Goal: Navigation & Orientation: Find specific page/section

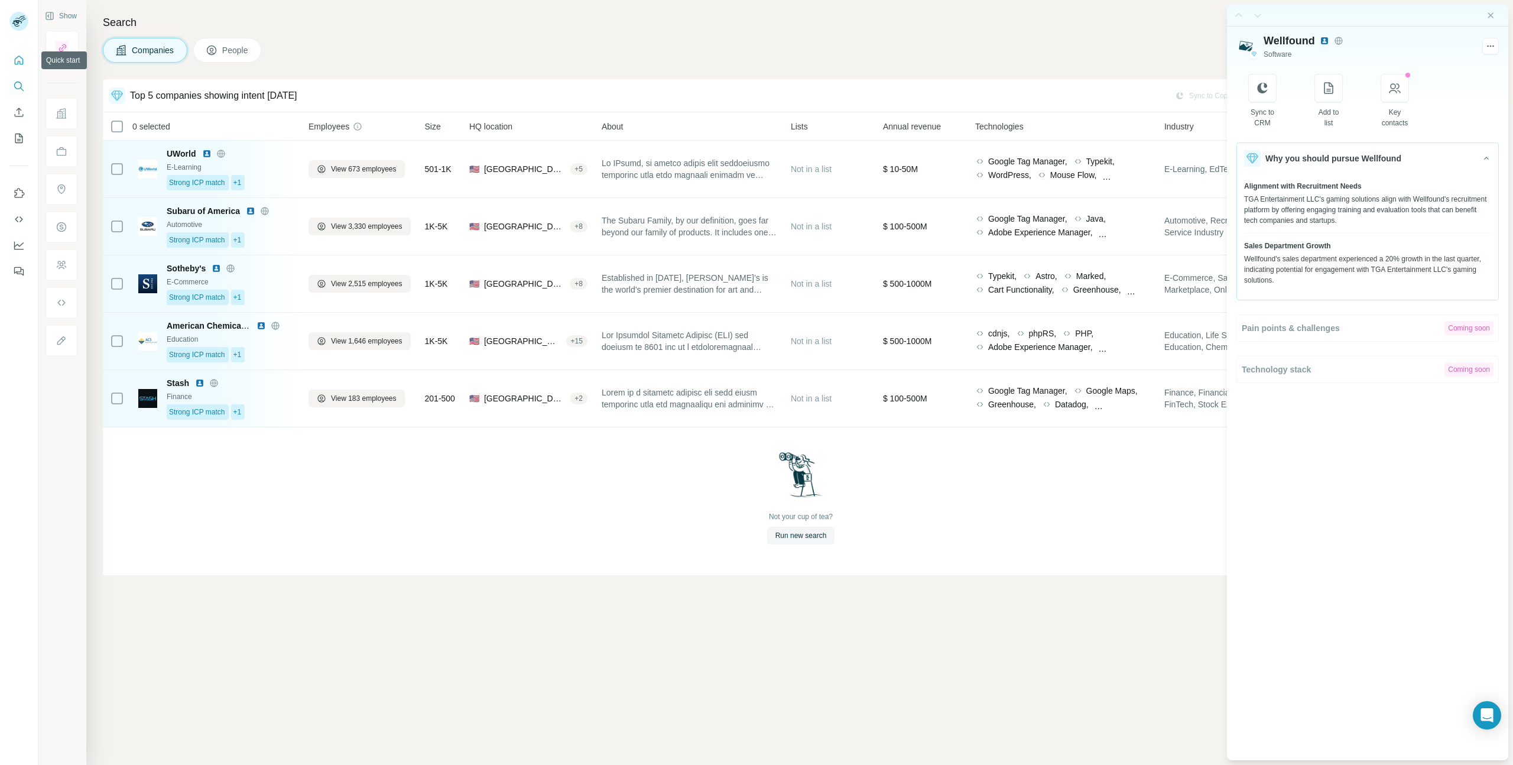
click at [14, 59] on icon "Quick start" at bounding box center [19, 60] width 12 height 12
click at [15, 59] on icon "Quick start" at bounding box center [19, 60] width 9 height 9
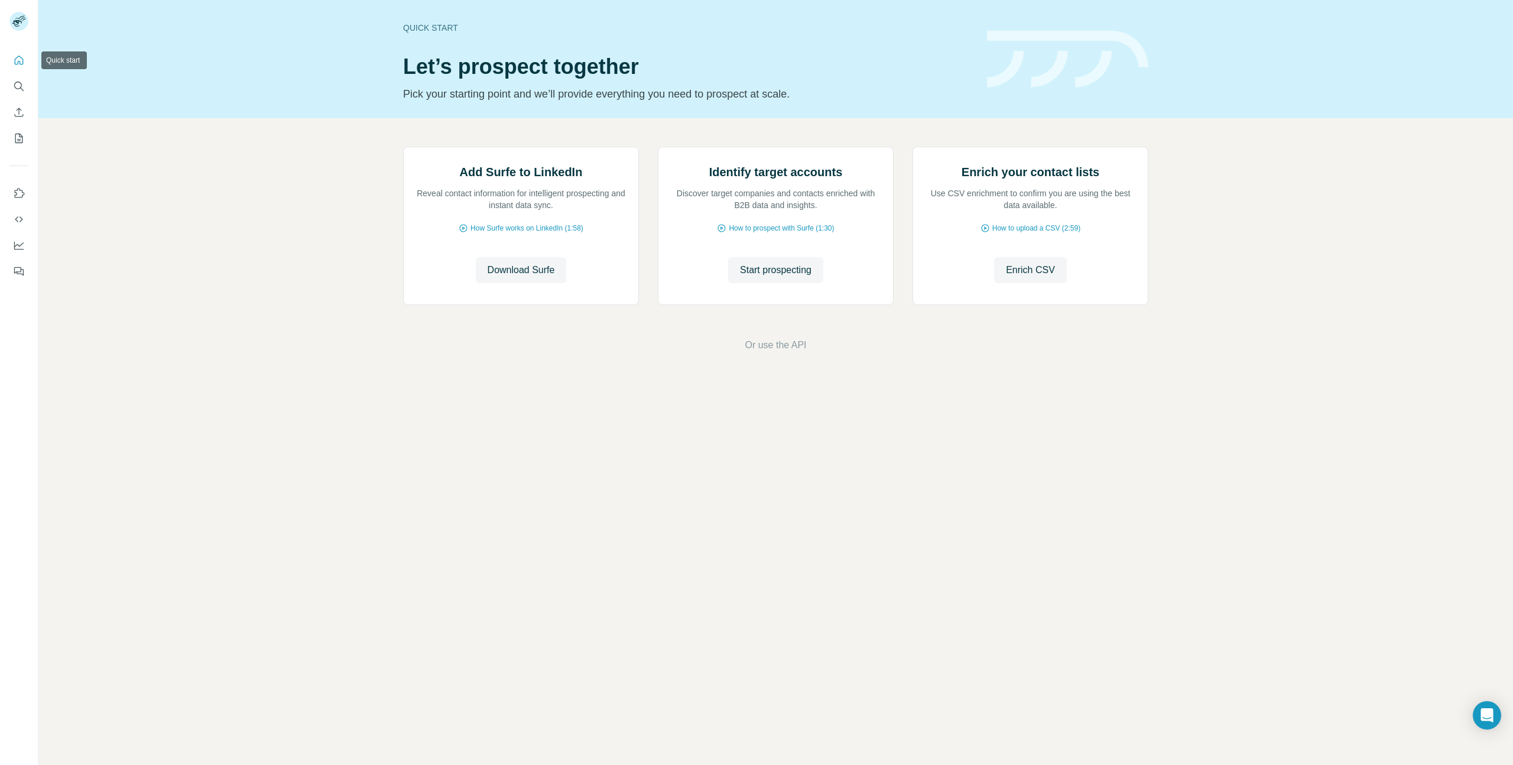
click at [15, 59] on icon "Quick start" at bounding box center [19, 60] width 9 height 9
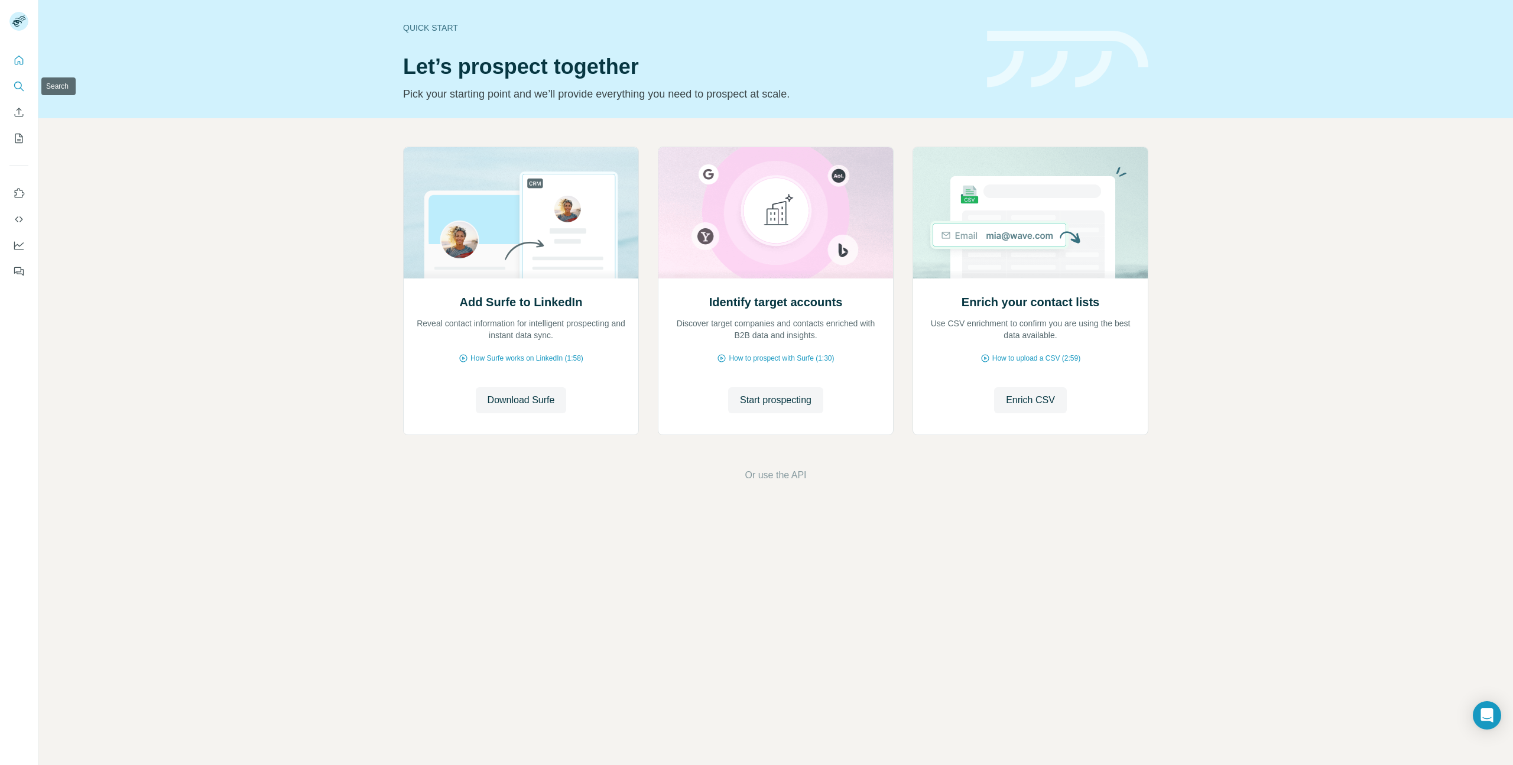
click at [20, 92] on button "Search" at bounding box center [18, 86] width 19 height 21
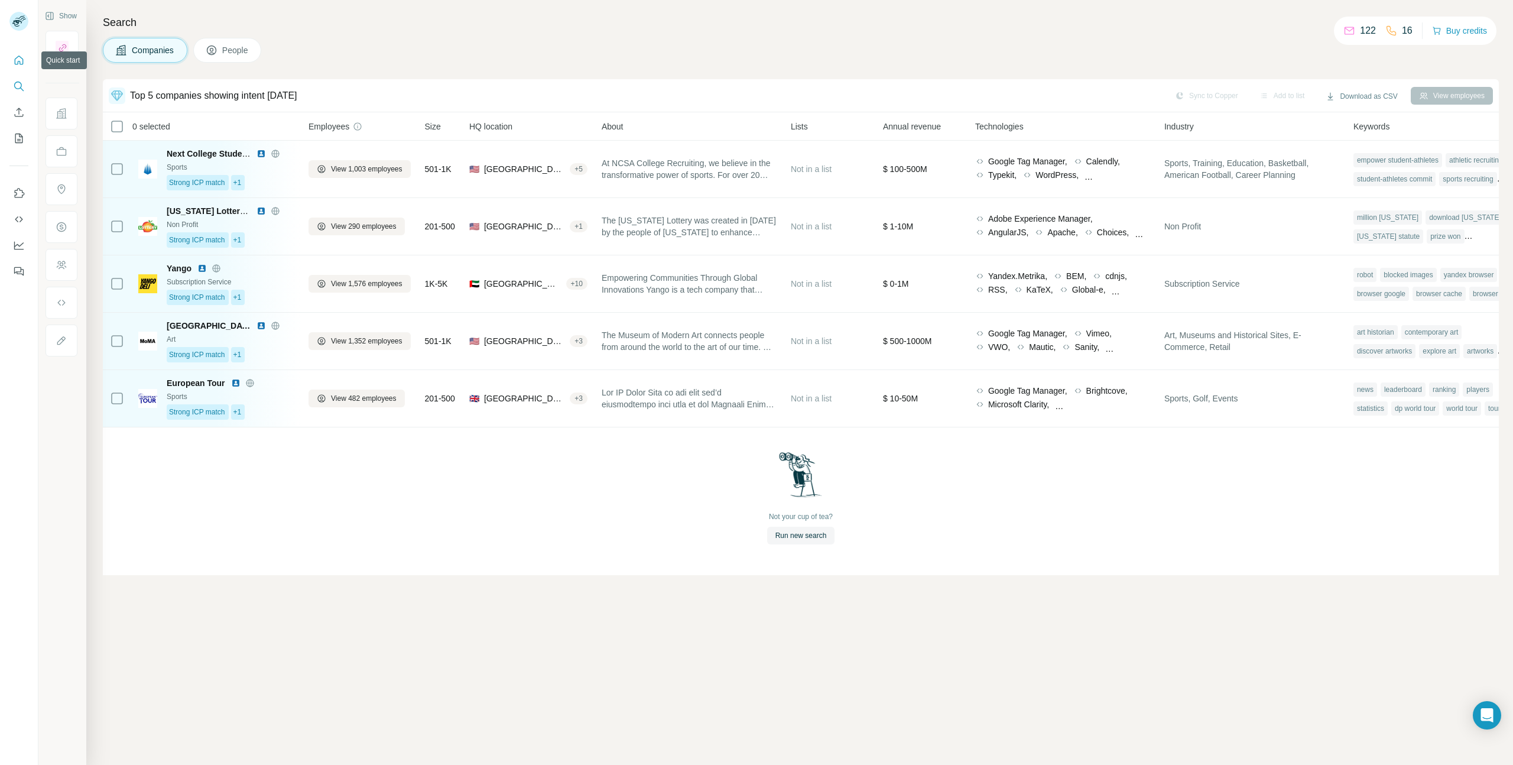
click at [15, 69] on button "Quick start" at bounding box center [18, 60] width 19 height 21
